Goal: Information Seeking & Learning: Learn about a topic

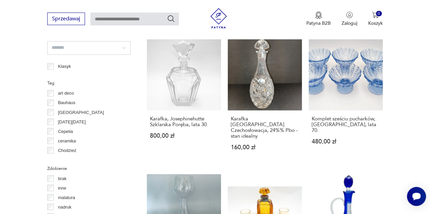
scroll to position [536, 0]
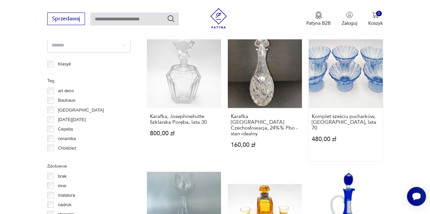
click at [356, 60] on link "Komplet sześciu pucharków, [GEOGRAPHIC_DATA], lata 70. 480,00 zł" at bounding box center [346, 97] width 74 height 127
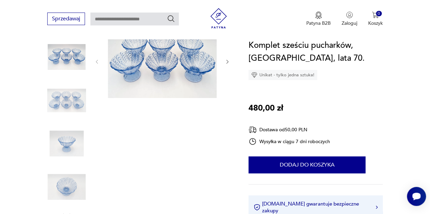
scroll to position [94, 0]
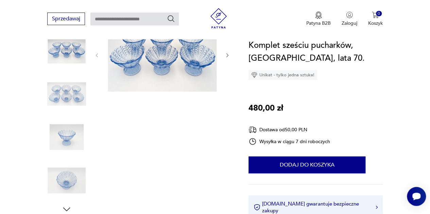
click at [61, 99] on img at bounding box center [66, 94] width 39 height 39
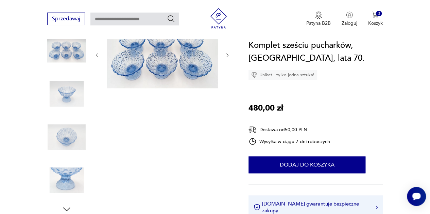
click at [150, 82] on img at bounding box center [162, 55] width 111 height 74
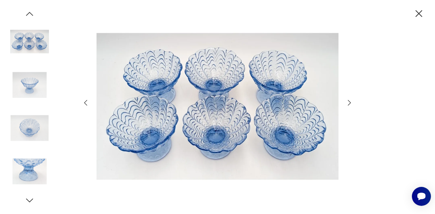
click at [349, 104] on icon "button" at bounding box center [349, 103] width 8 height 8
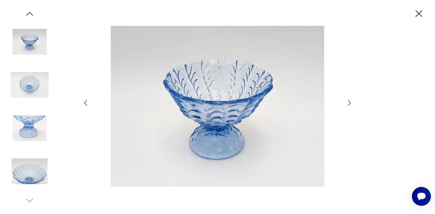
click at [349, 104] on icon "button" at bounding box center [349, 103] width 8 height 8
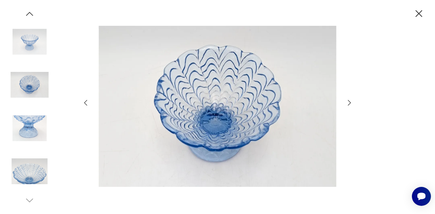
click at [349, 104] on icon "button" at bounding box center [349, 103] width 8 height 8
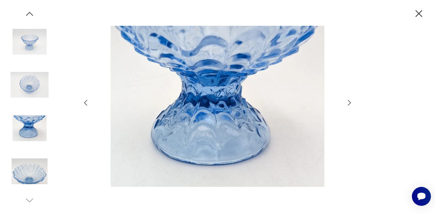
click at [349, 104] on icon "button" at bounding box center [349, 103] width 8 height 8
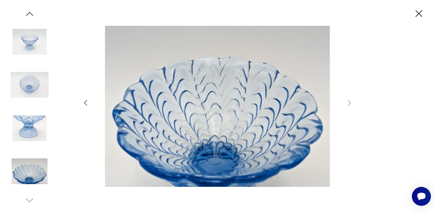
click at [418, 15] on icon "button" at bounding box center [419, 14] width 12 height 12
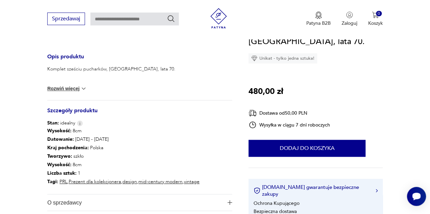
scroll to position [275, 0]
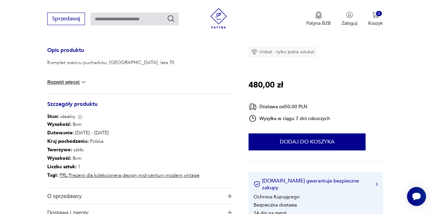
click at [82, 83] on img at bounding box center [83, 82] width 7 height 7
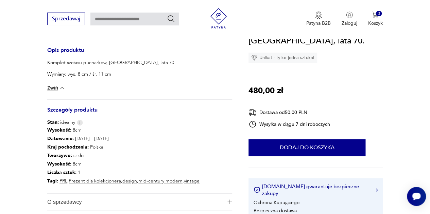
drag, startPoint x: 428, startPoint y: 56, endPoint x: 435, endPoint y: 57, distance: 7.3
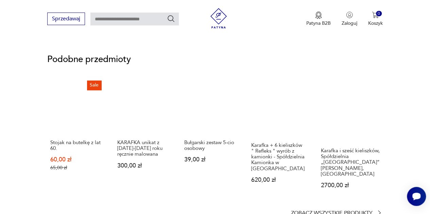
scroll to position [474, 0]
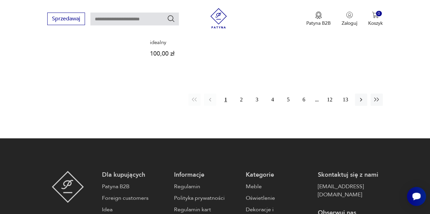
scroll to position [1034, 0]
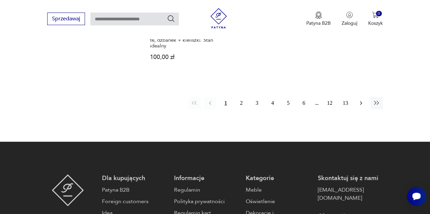
click at [361, 100] on icon "button" at bounding box center [361, 103] width 7 height 7
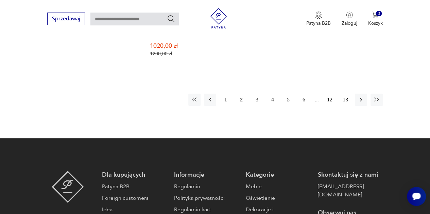
scroll to position [1044, 0]
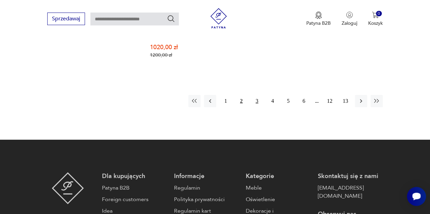
click at [258, 95] on button "3" at bounding box center [257, 101] width 12 height 12
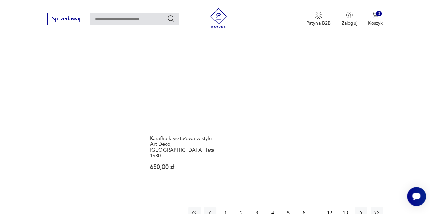
scroll to position [925, 0]
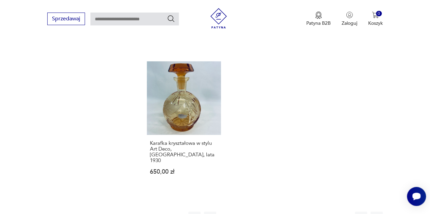
click at [274, 212] on button "4" at bounding box center [272, 218] width 12 height 12
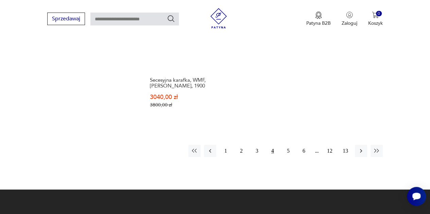
scroll to position [997, 0]
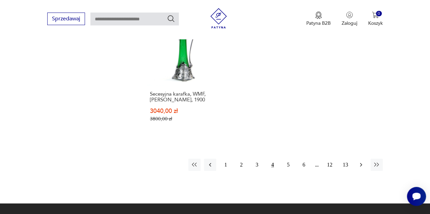
click at [359, 162] on icon "button" at bounding box center [361, 165] width 7 height 7
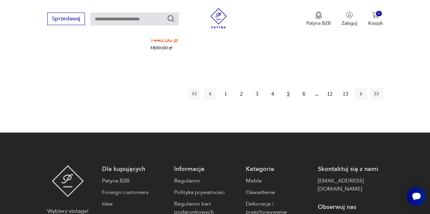
scroll to position [1032, 0]
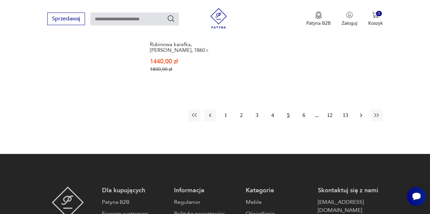
click at [360, 112] on icon "button" at bounding box center [361, 115] width 7 height 7
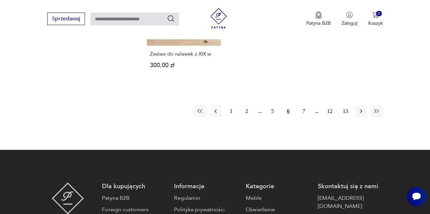
scroll to position [1003, 0]
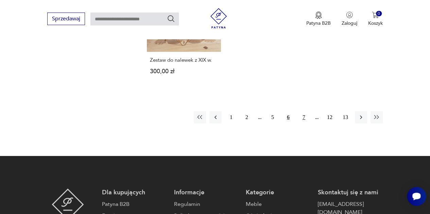
click at [302, 112] on button "7" at bounding box center [304, 117] width 12 height 12
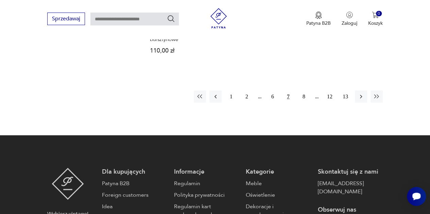
scroll to position [994, 0]
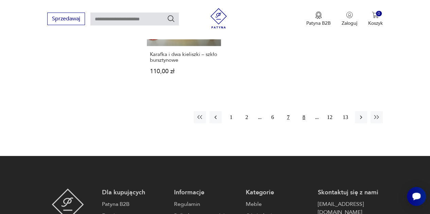
click at [306, 111] on button "8" at bounding box center [304, 117] width 12 height 12
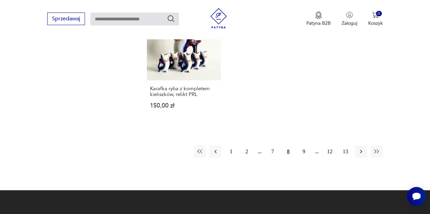
scroll to position [973, 0]
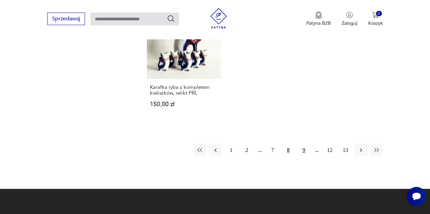
click at [304, 144] on button "9" at bounding box center [304, 150] width 12 height 12
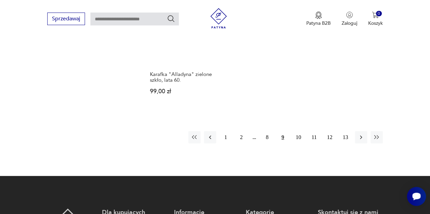
scroll to position [963, 0]
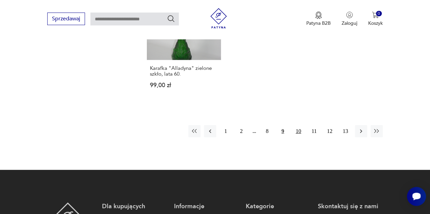
click at [299, 133] on button "10" at bounding box center [298, 131] width 12 height 12
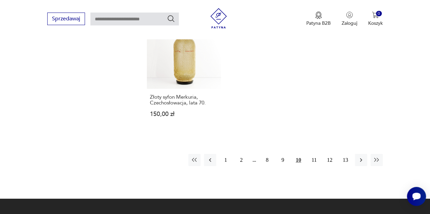
scroll to position [944, 0]
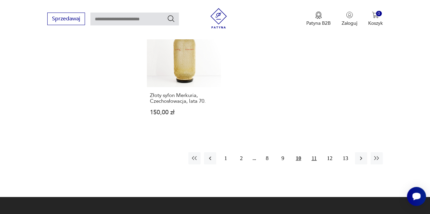
click at [315, 153] on button "11" at bounding box center [314, 159] width 12 height 12
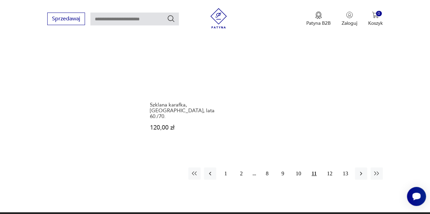
scroll to position [928, 0]
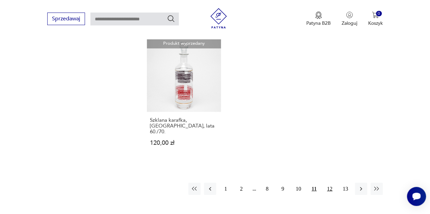
click at [331, 183] on button "12" at bounding box center [330, 189] width 12 height 12
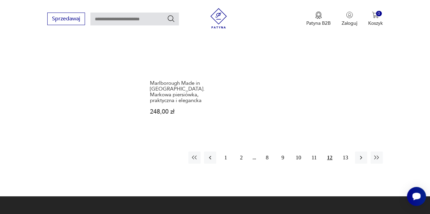
scroll to position [961, 0]
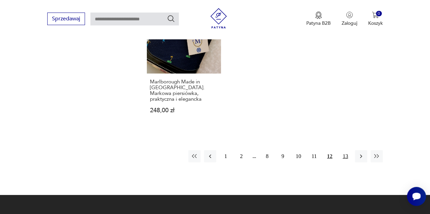
click at [344, 152] on button "13" at bounding box center [345, 157] width 12 height 12
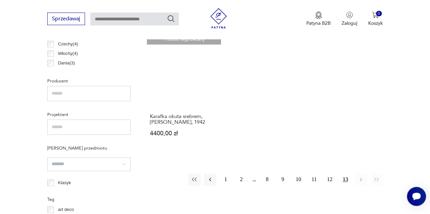
scroll to position [423, 0]
